Goal: Transaction & Acquisition: Purchase product/service

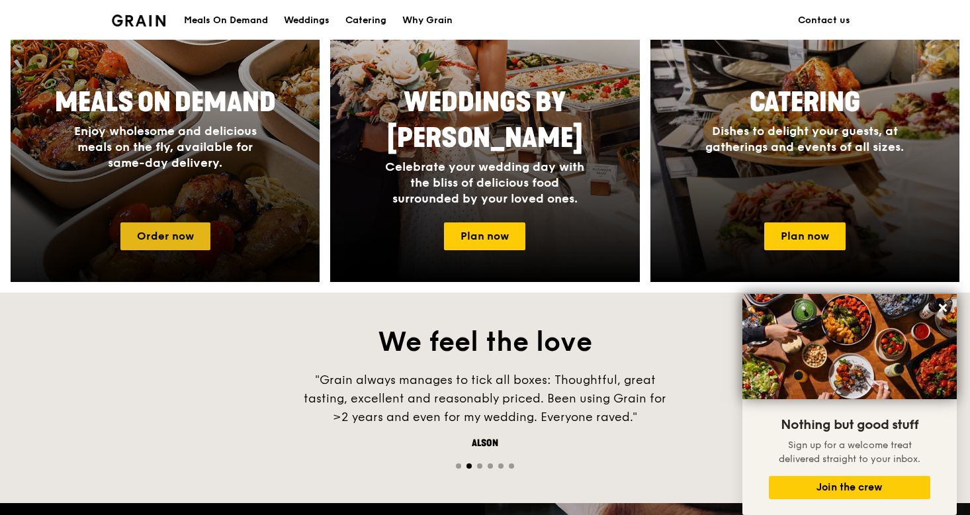
scroll to position [645, 0]
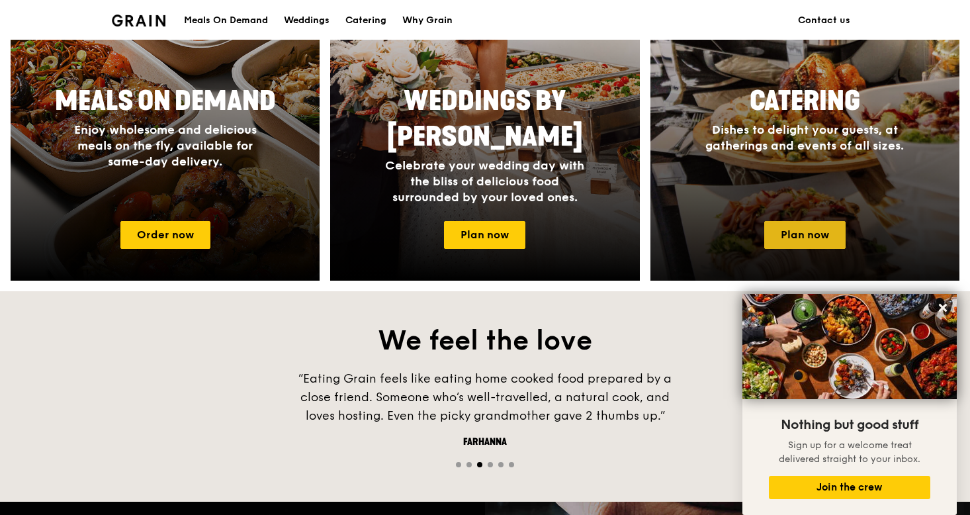
click at [825, 226] on link "Plan now" at bounding box center [804, 235] width 81 height 28
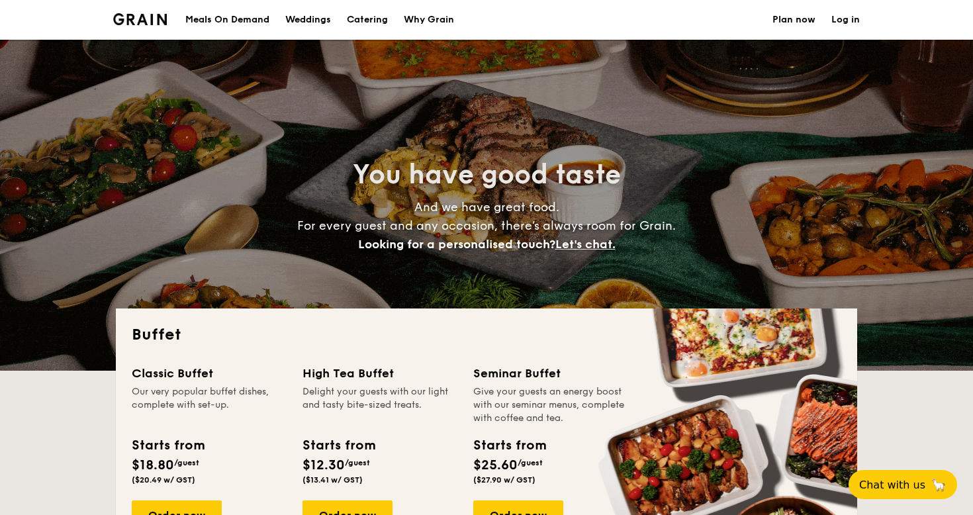
select select
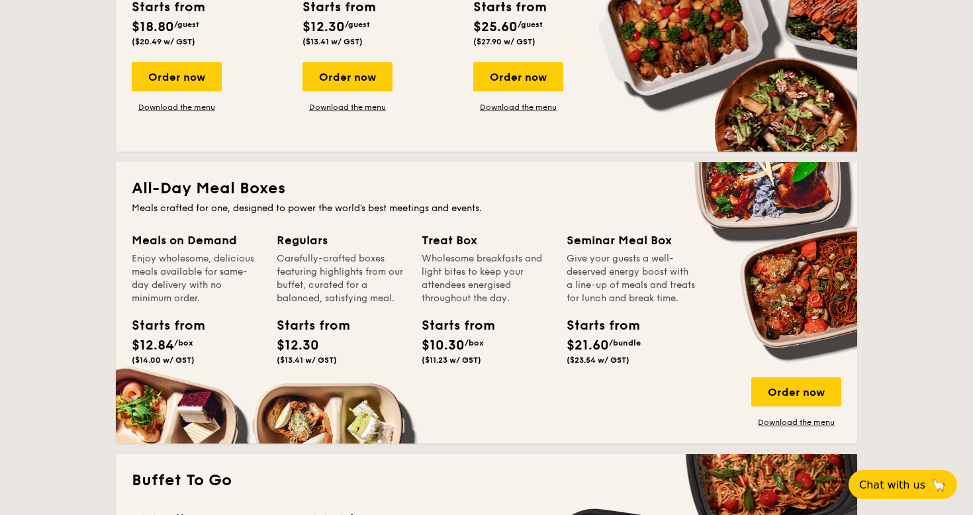
scroll to position [756, 0]
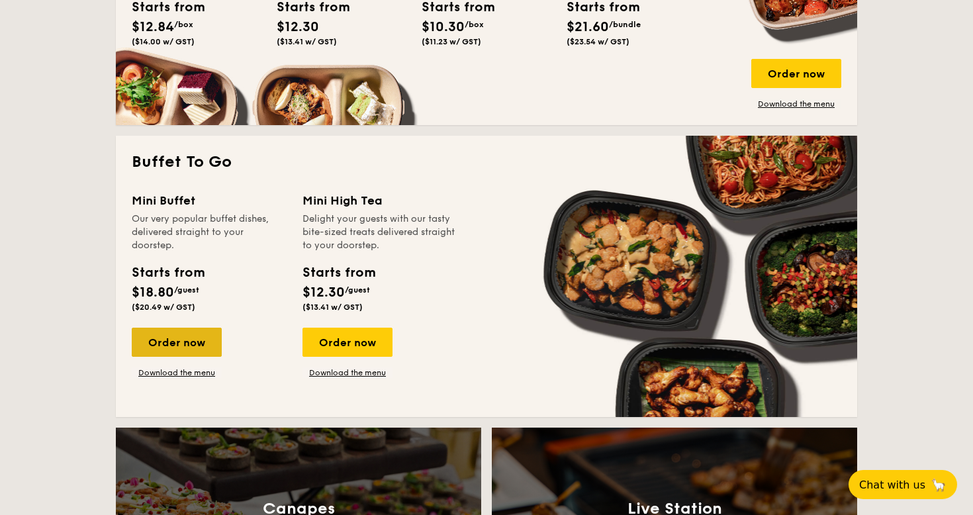
click at [197, 337] on div "Order now" at bounding box center [177, 342] width 90 height 29
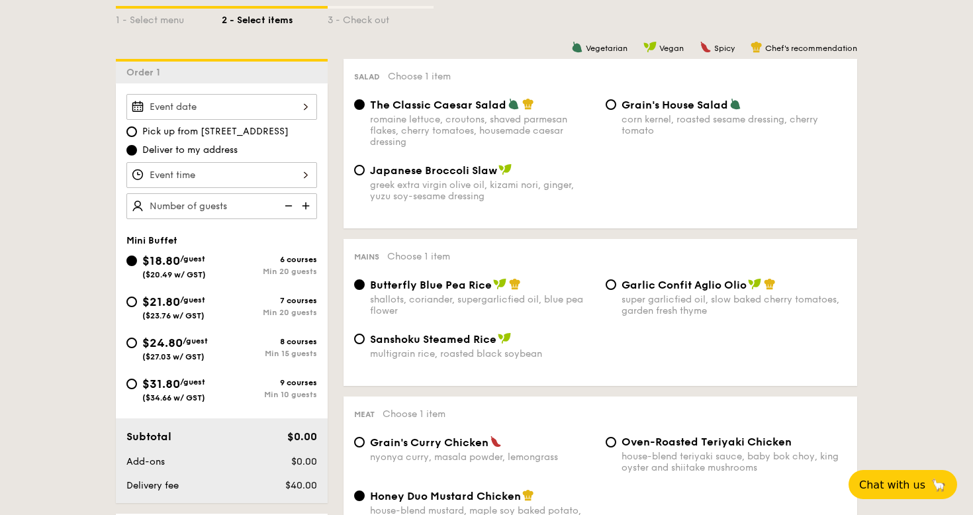
select select
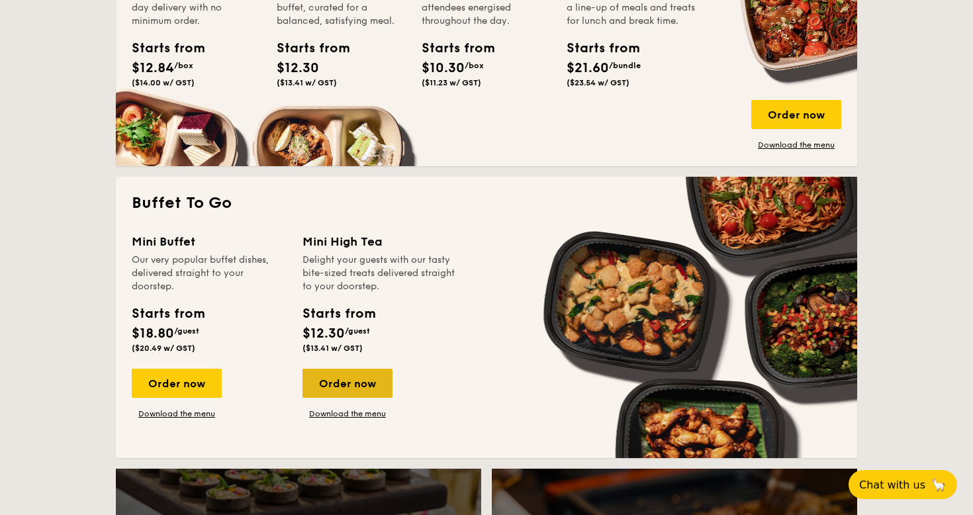
click at [356, 385] on div "Order now" at bounding box center [347, 383] width 90 height 29
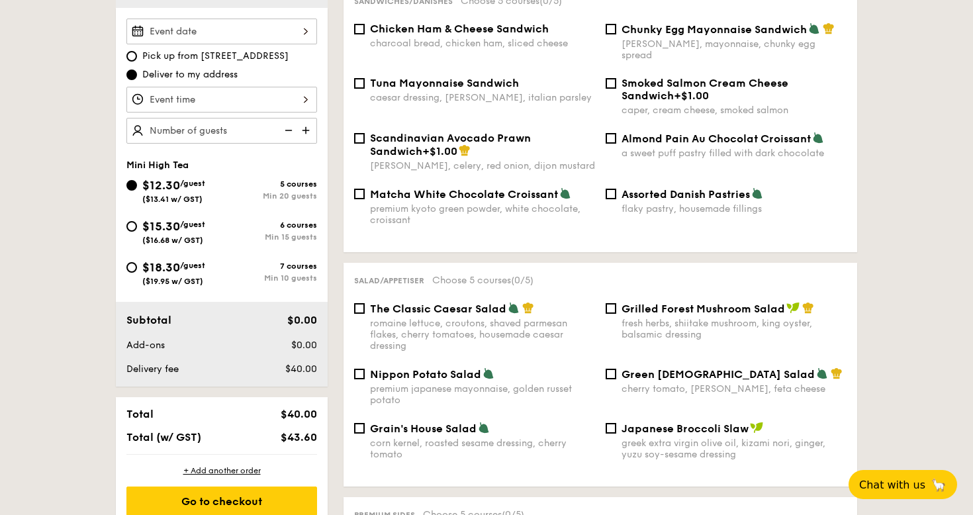
select select
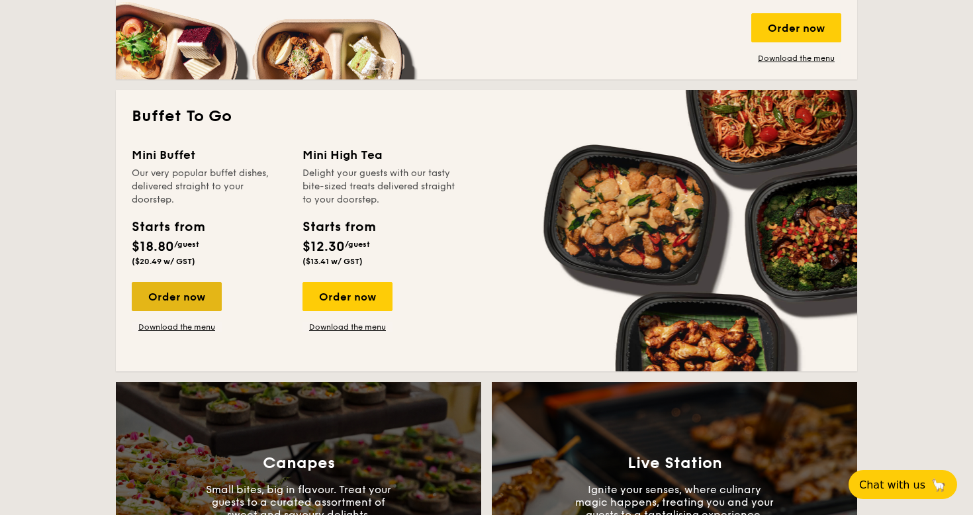
click at [200, 300] on div "Order now" at bounding box center [177, 296] width 90 height 29
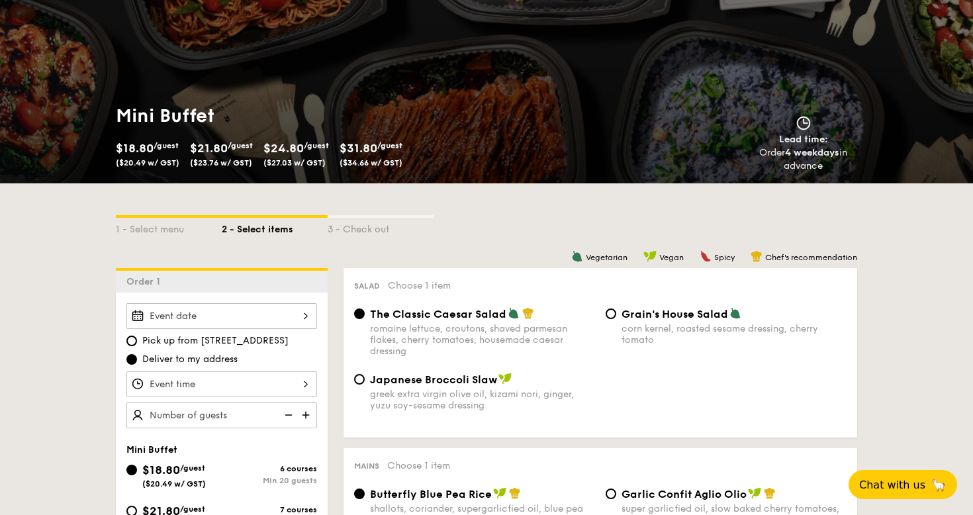
select select
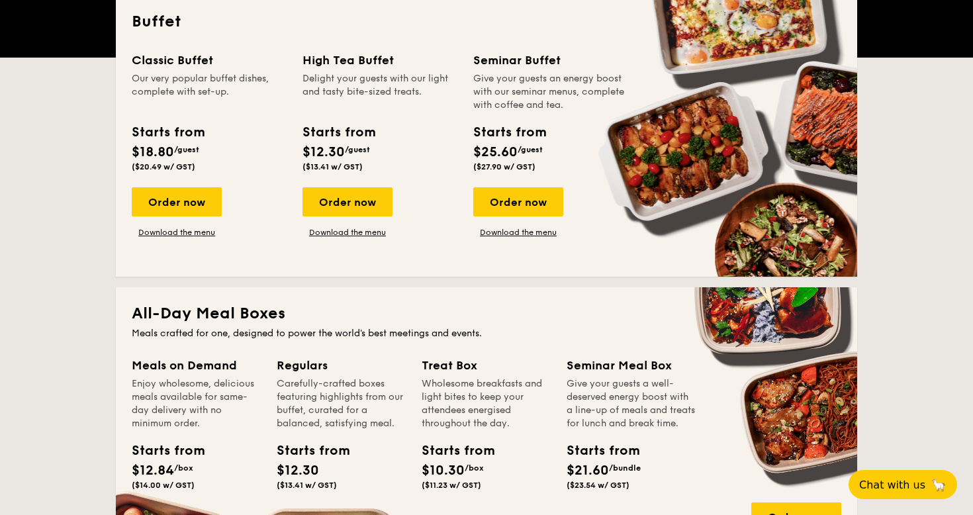
scroll to position [110, 0]
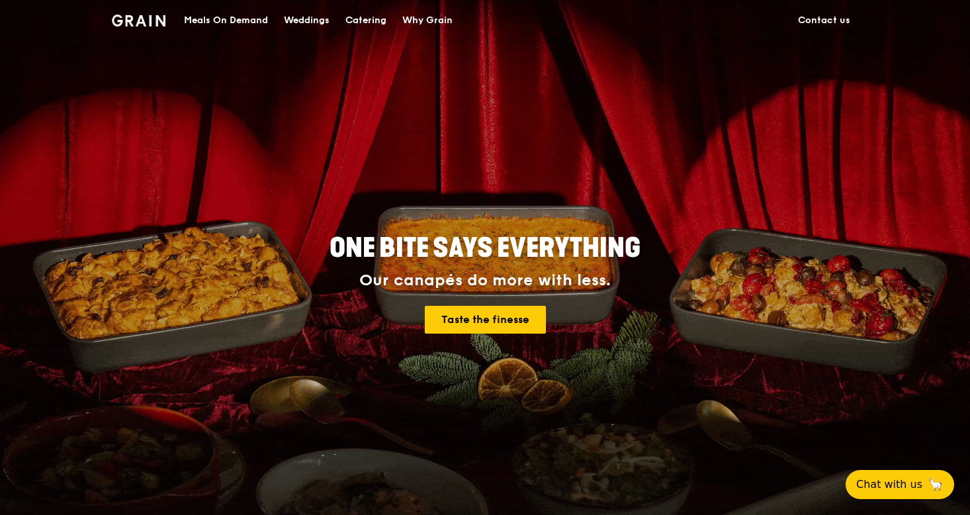
click at [244, 17] on div "Meals On Demand" at bounding box center [226, 21] width 84 height 40
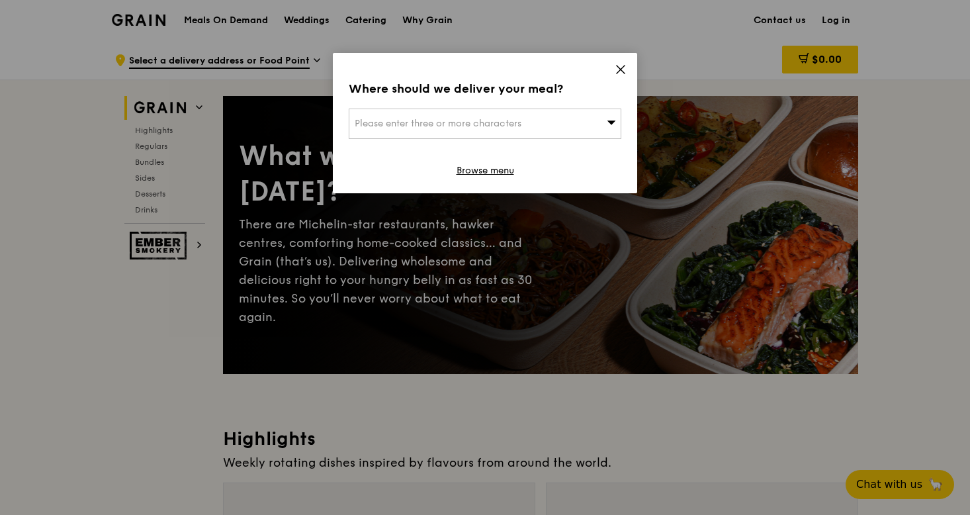
click at [576, 122] on div "Please enter three or more characters" at bounding box center [485, 124] width 273 height 30
click at [625, 69] on icon at bounding box center [621, 70] width 12 height 12
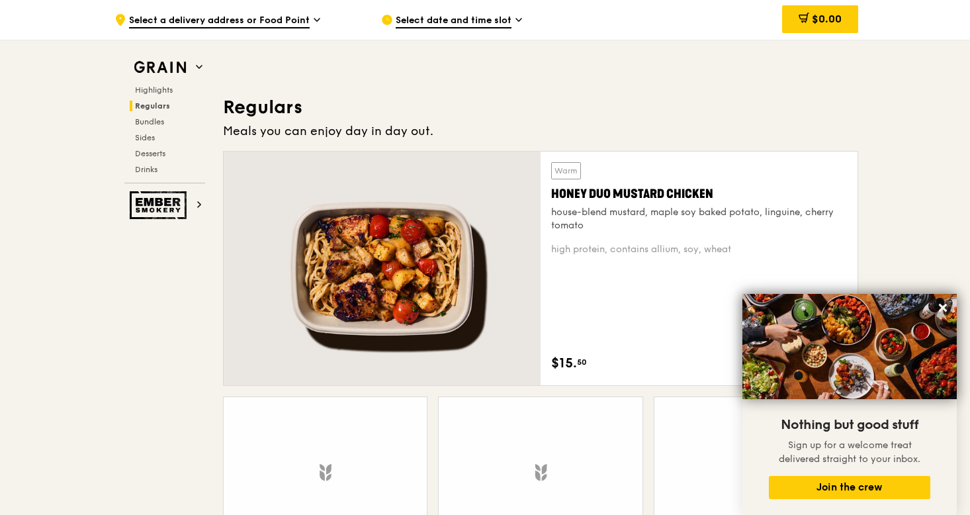
scroll to position [883, 0]
